Goal: Task Accomplishment & Management: Manage account settings

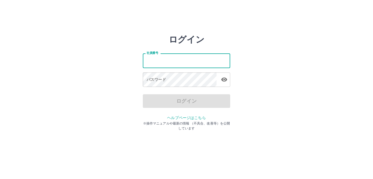
click at [150, 58] on input "社員番号" at bounding box center [186, 60] width 87 height 14
type input "*******"
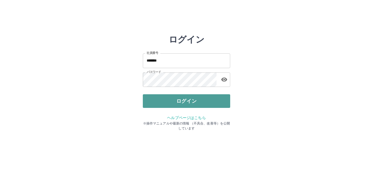
click at [165, 98] on button "ログイン" at bounding box center [186, 101] width 87 height 14
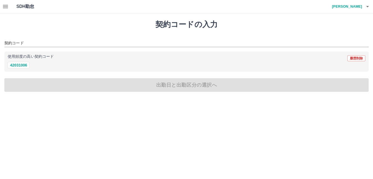
click at [5, 9] on icon "button" at bounding box center [5, 6] width 7 height 7
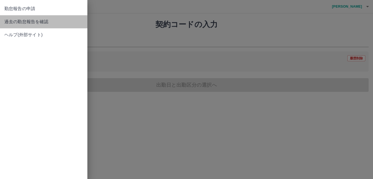
click at [8, 19] on span "過去の勤怠報告を確認" at bounding box center [43, 22] width 79 height 7
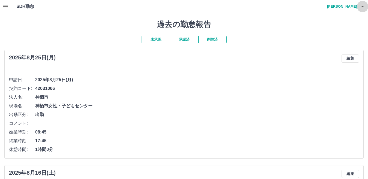
click at [362, 4] on icon "button" at bounding box center [362, 6] width 7 height 7
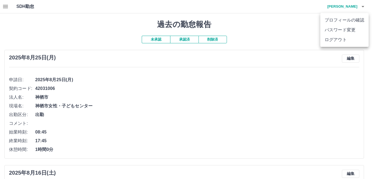
click at [347, 38] on li "ログアウト" at bounding box center [344, 40] width 48 height 10
